Goal: Find specific page/section: Find specific page/section

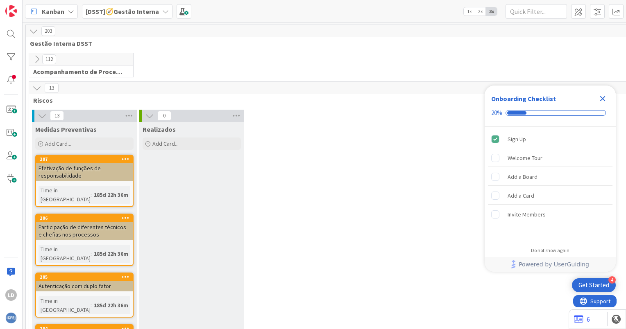
click at [162, 11] on icon at bounding box center [165, 11] width 7 height 7
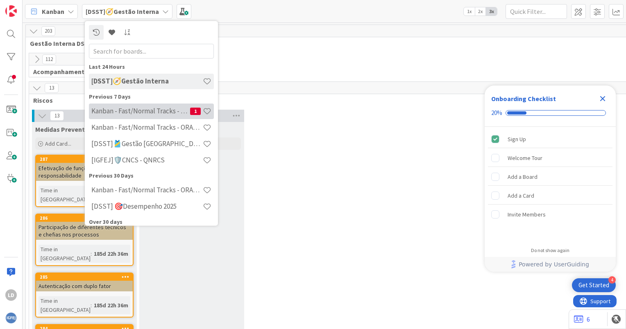
click at [168, 113] on h4 "Kanban - Fast/Normal Tracks - SQL SERVER" at bounding box center [140, 111] width 99 height 8
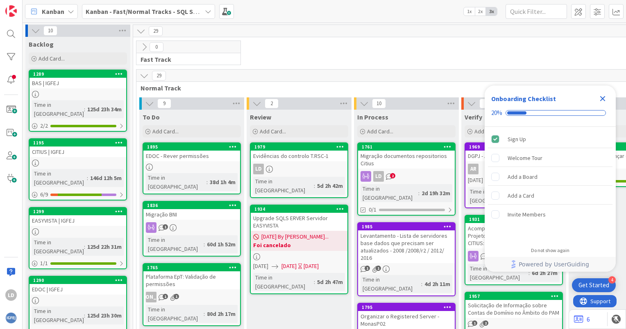
click at [601, 96] on icon "Close Checklist" at bounding box center [603, 99] width 10 height 10
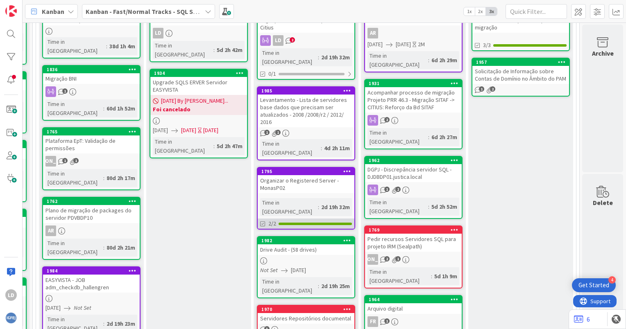
scroll to position [95, 106]
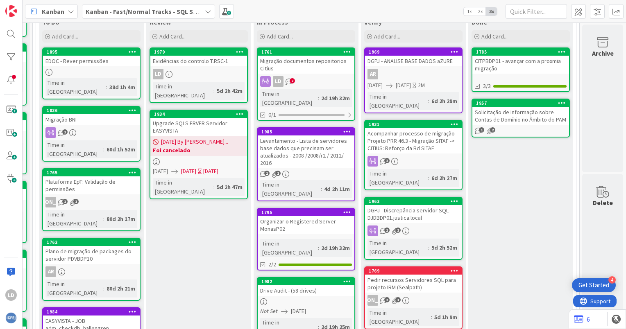
click at [306, 141] on div "Levantamento - Lista de servidores base dados que precisam ser atualizados - 20…" at bounding box center [306, 152] width 97 height 33
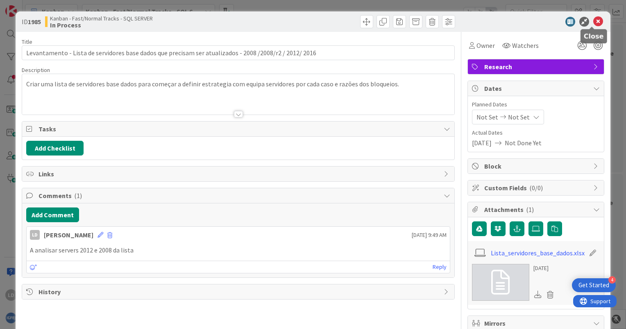
click at [593, 17] on icon at bounding box center [598, 22] width 10 height 10
